Goal: Navigation & Orientation: Find specific page/section

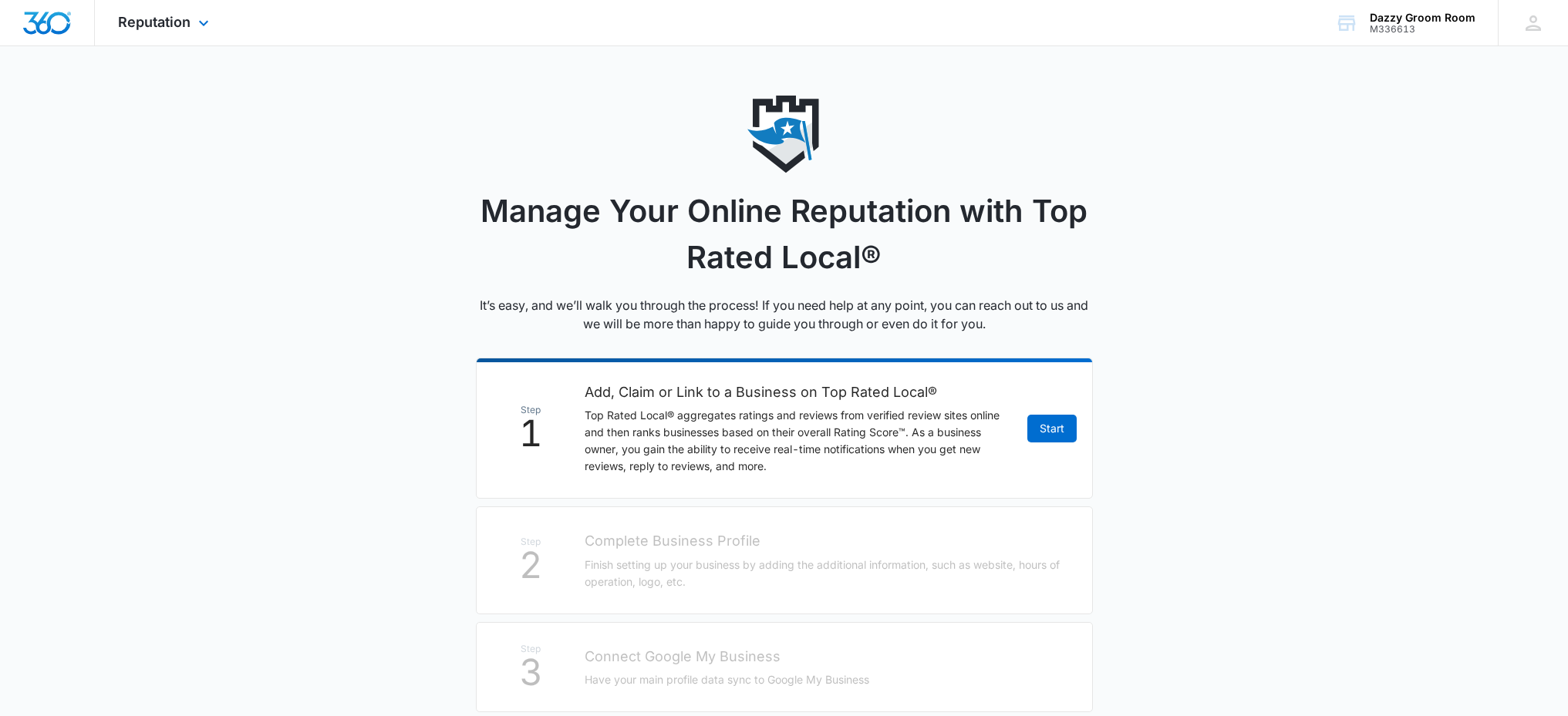
click at [69, 23] on img "Dashboard" at bounding box center [47, 23] width 50 height 23
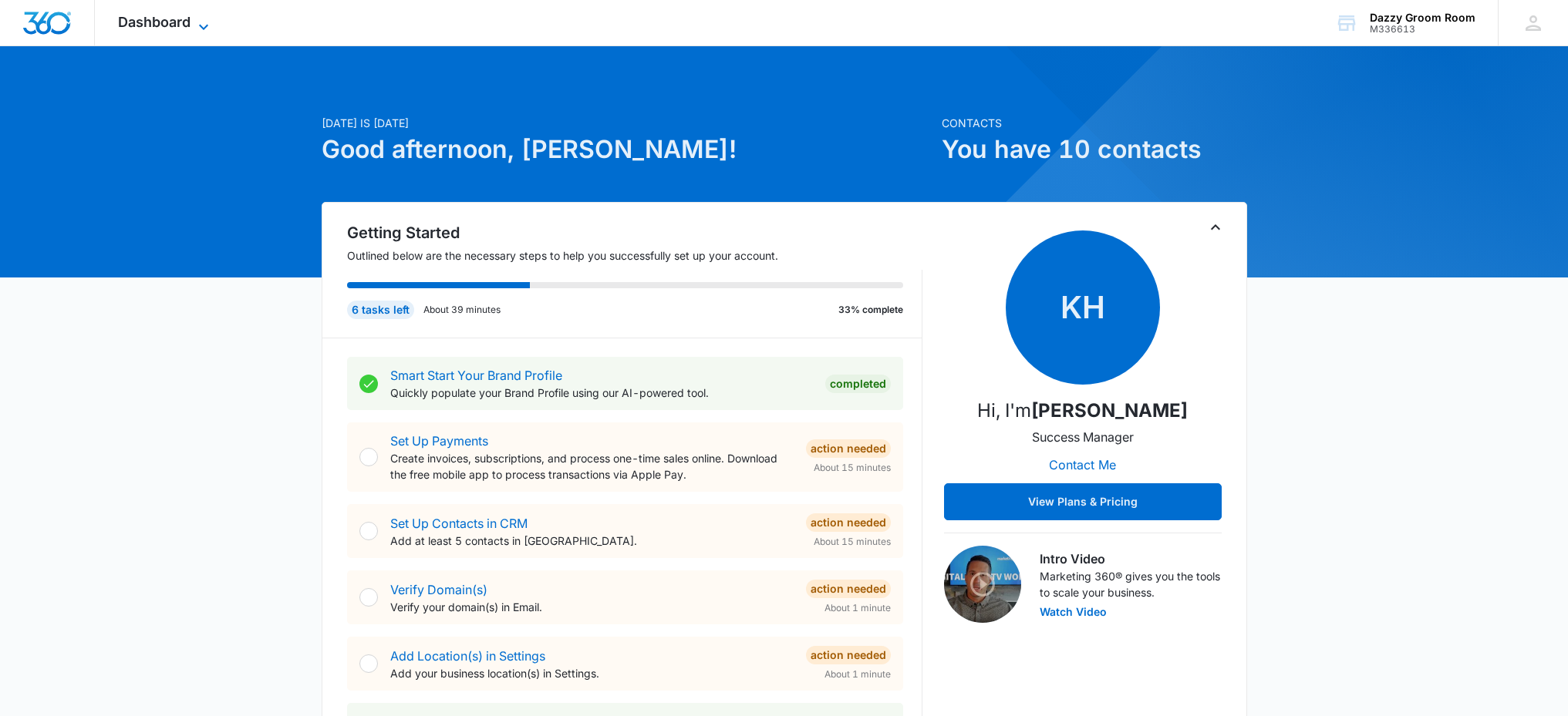
click at [179, 24] on span "Dashboard" at bounding box center [154, 22] width 73 height 17
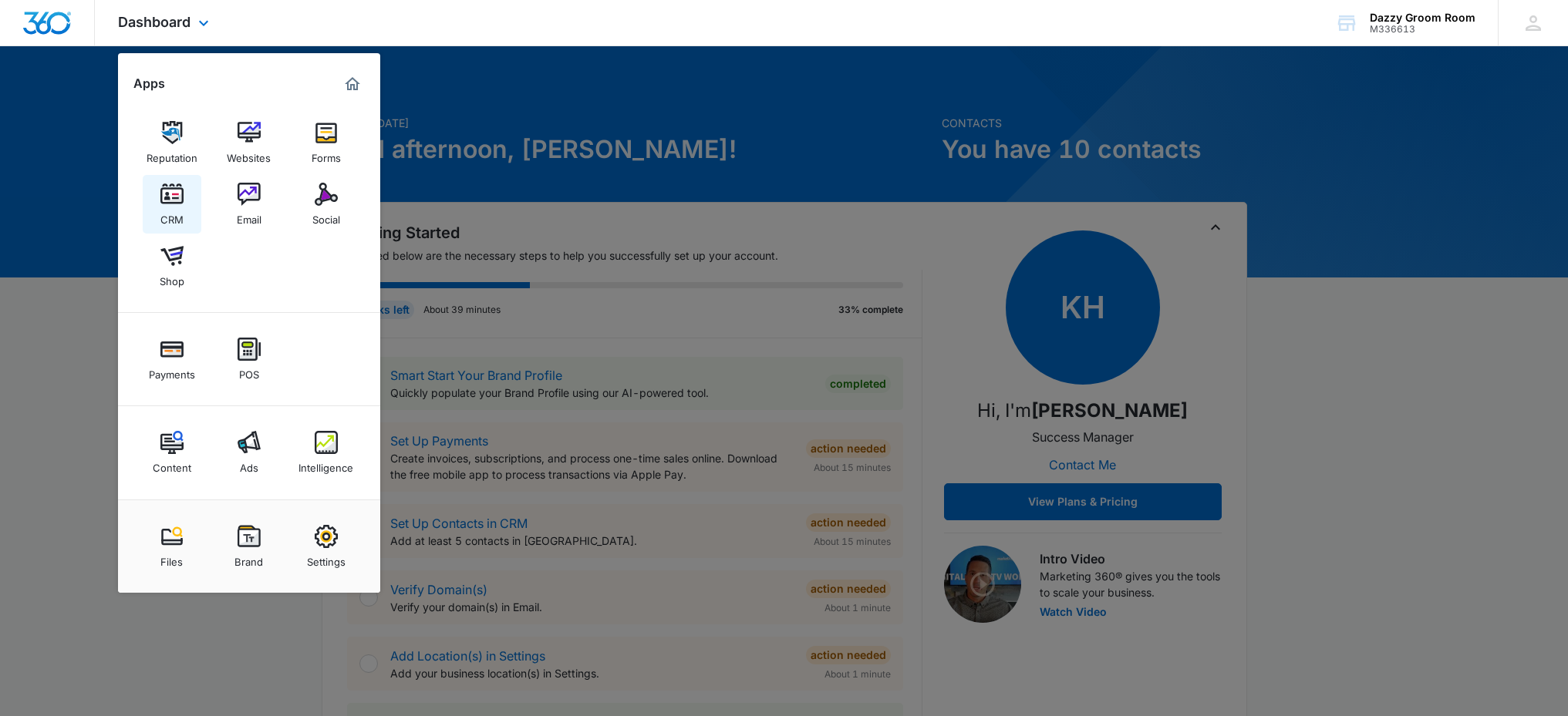
click at [181, 200] on img at bounding box center [172, 194] width 23 height 23
